Goal: Information Seeking & Learning: Learn about a topic

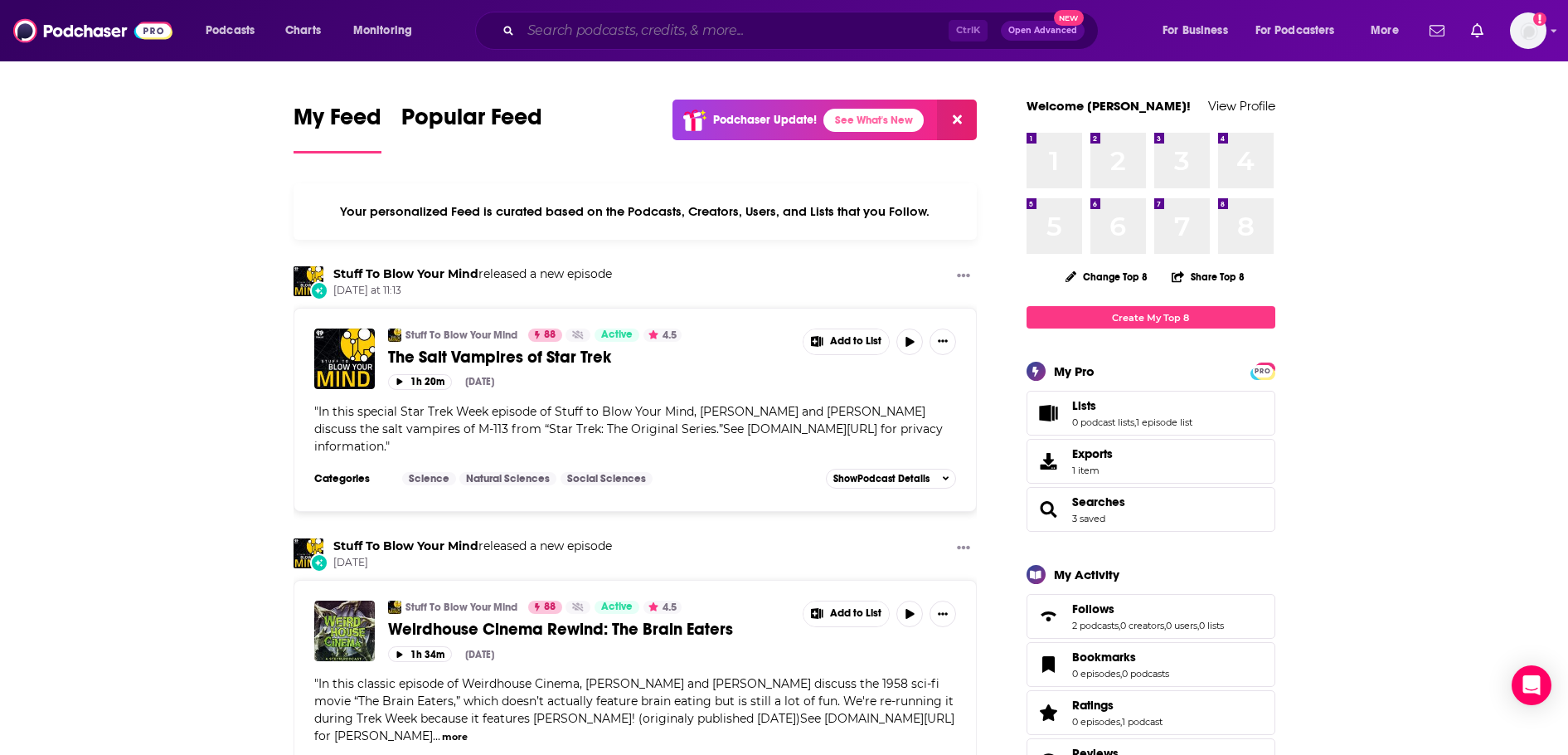
click at [634, 34] on input "Search podcasts, credits, & more..." at bounding box center [735, 31] width 428 height 27
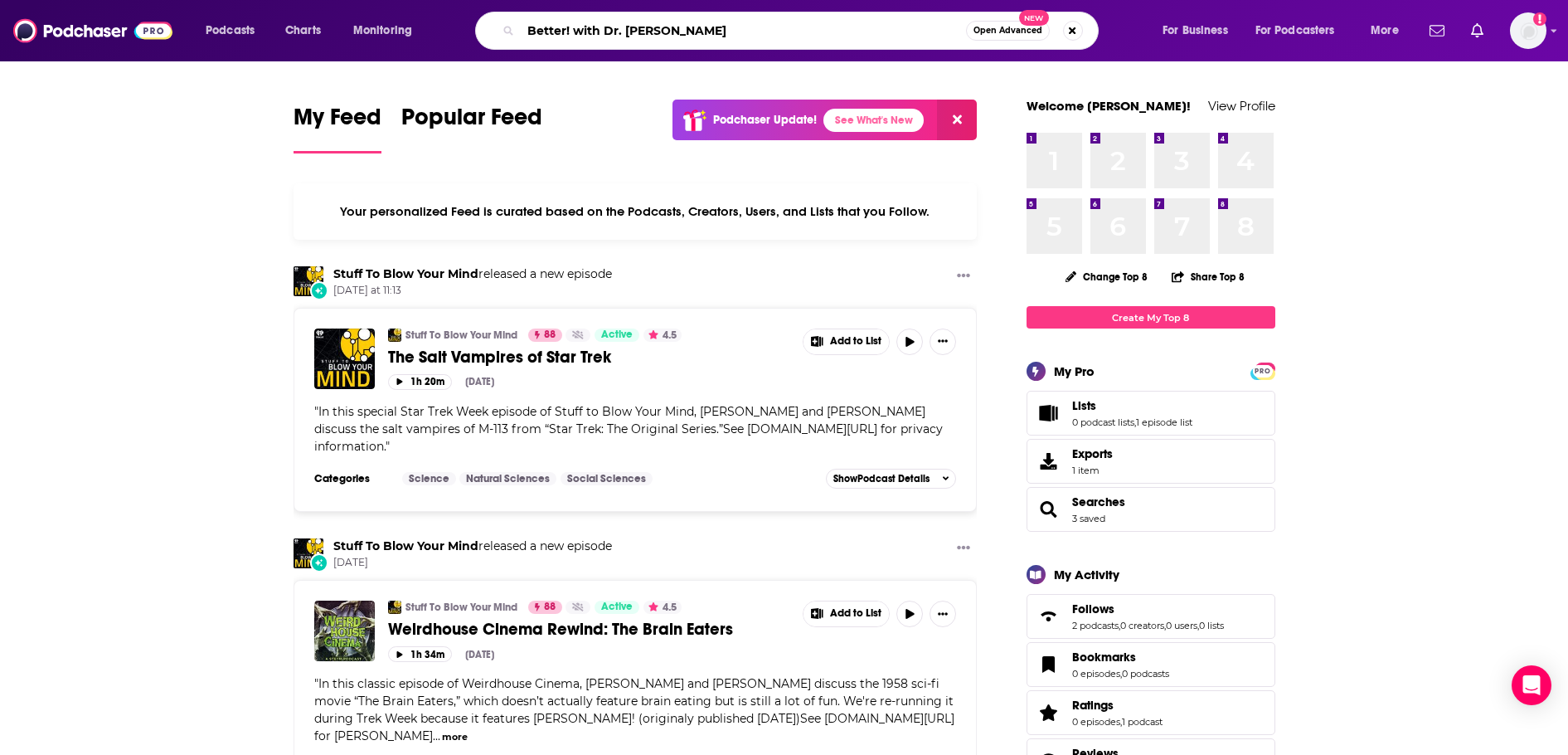
type input "Better! with Dr. [PERSON_NAME]"
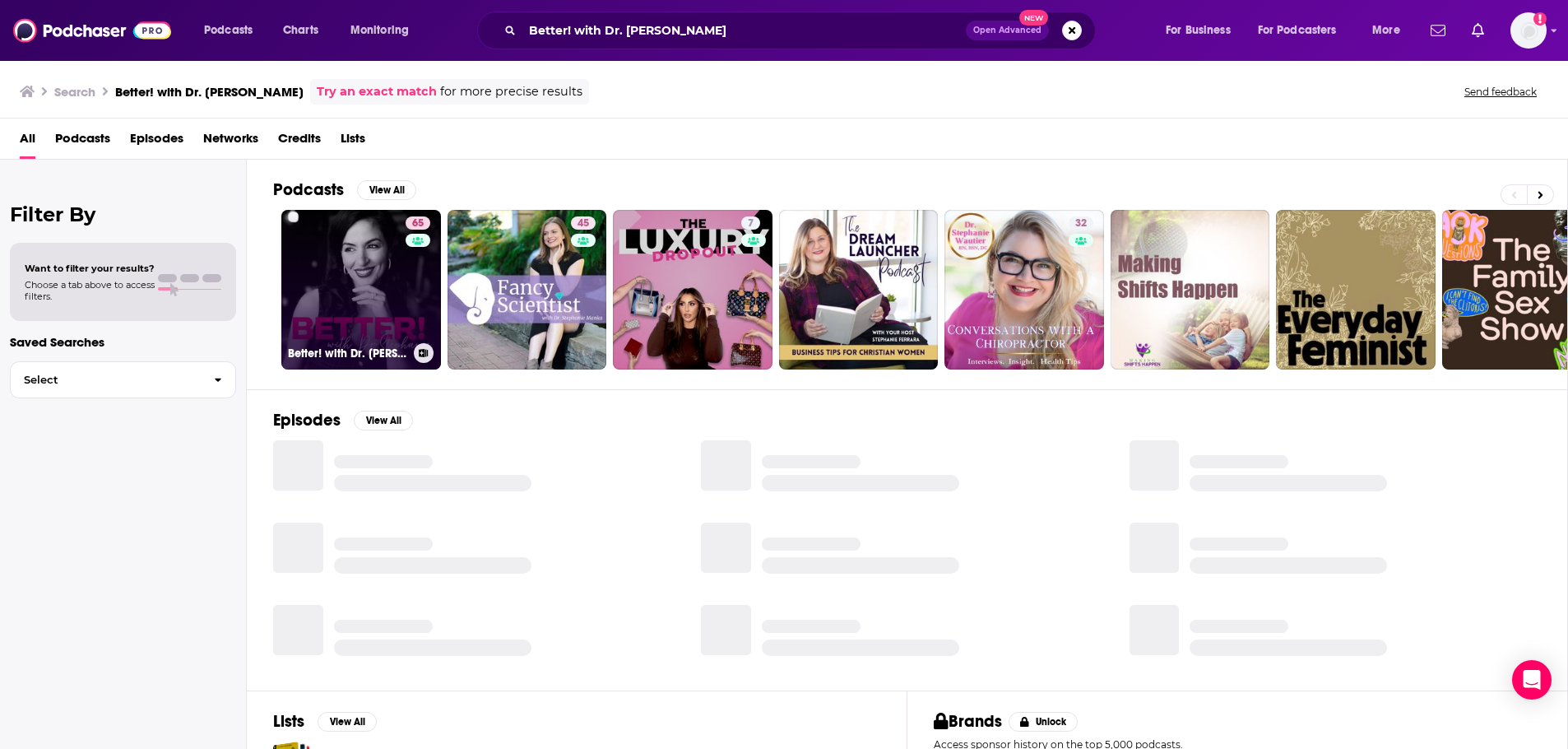
click at [371, 263] on link "65 Better! with Dr. [PERSON_NAME]" at bounding box center [361, 289] width 159 height 159
